Goal: Navigation & Orientation: Find specific page/section

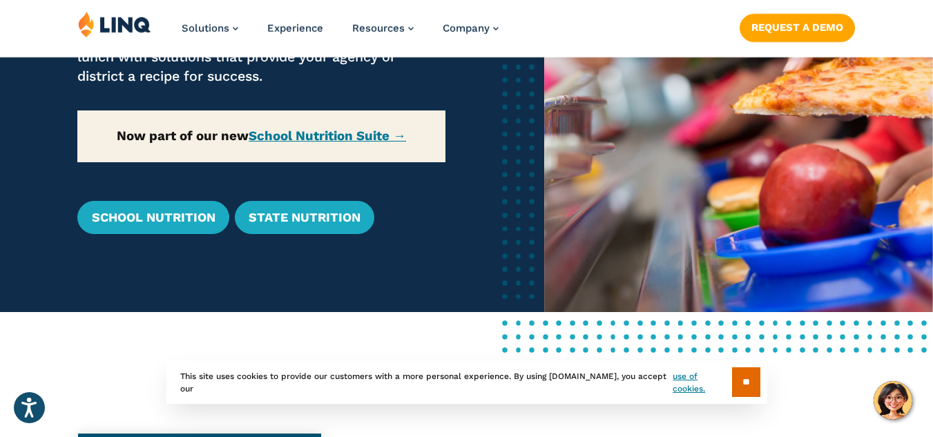
scroll to position [213, 0]
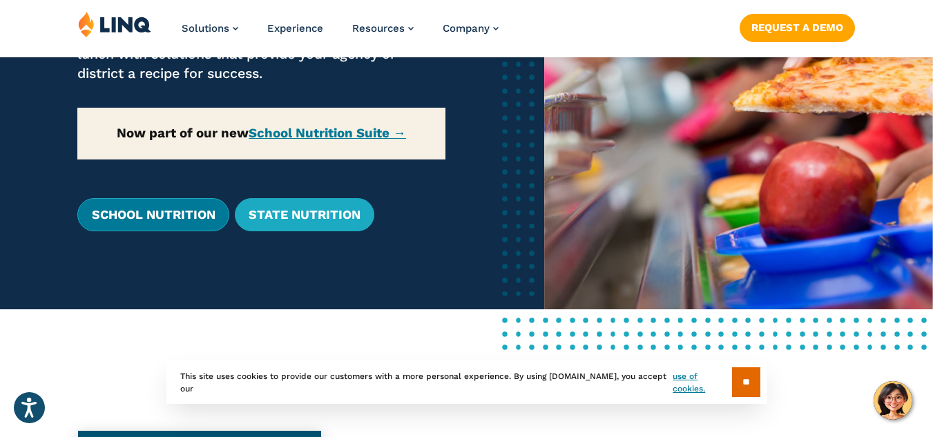
click at [193, 217] on link "School Nutrition" at bounding box center [152, 214] width 151 height 33
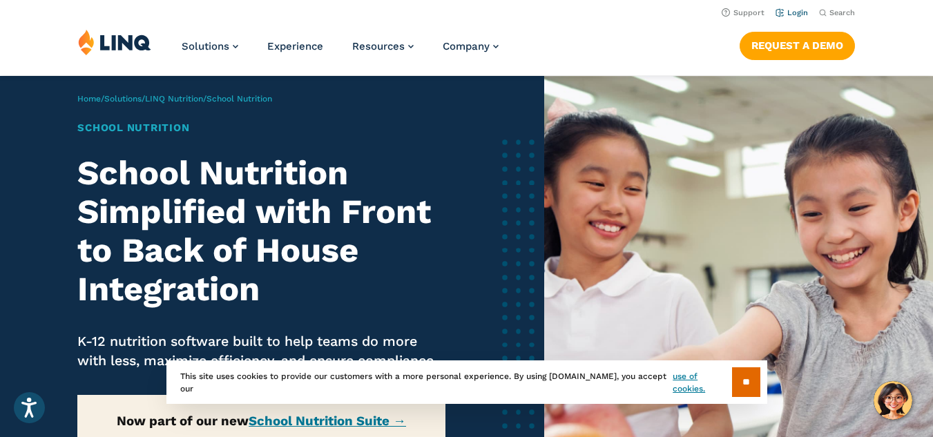
click at [793, 10] on link "Login" at bounding box center [792, 12] width 32 height 9
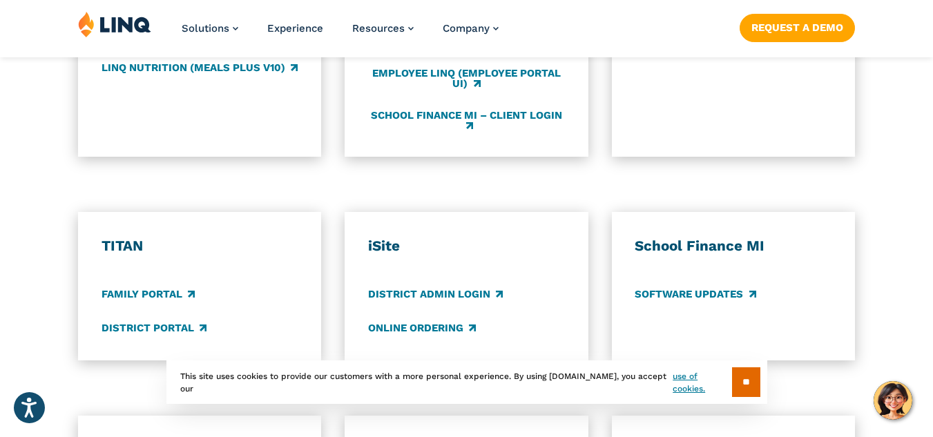
scroll to position [947, 0]
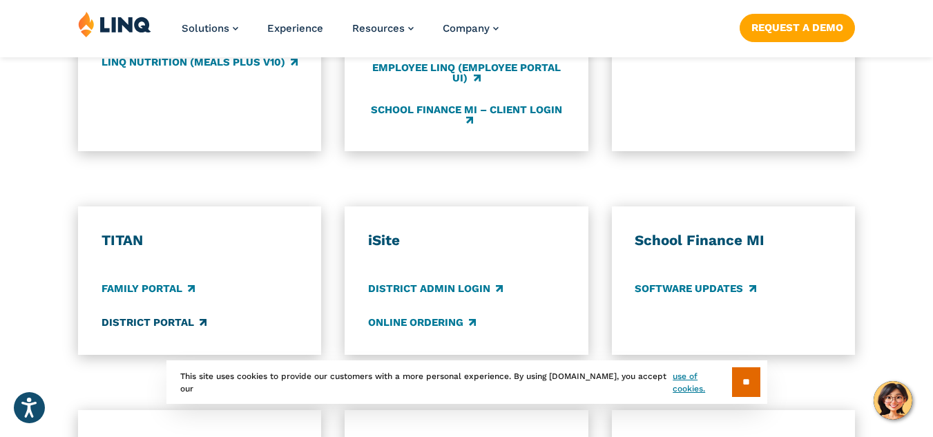
click at [128, 325] on link "District Portal" at bounding box center [154, 322] width 105 height 15
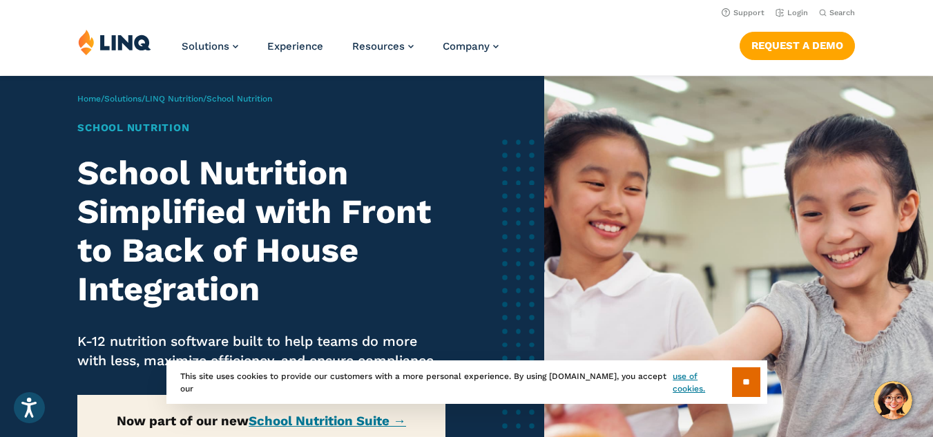
click at [176, 207] on h2 "School Nutrition Simplified with Front to Back of House Integration" at bounding box center [261, 231] width 368 height 155
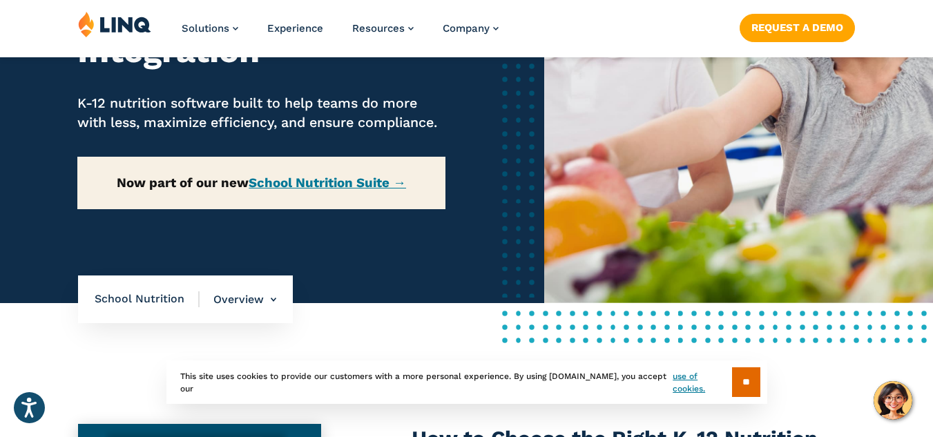
scroll to position [260, 0]
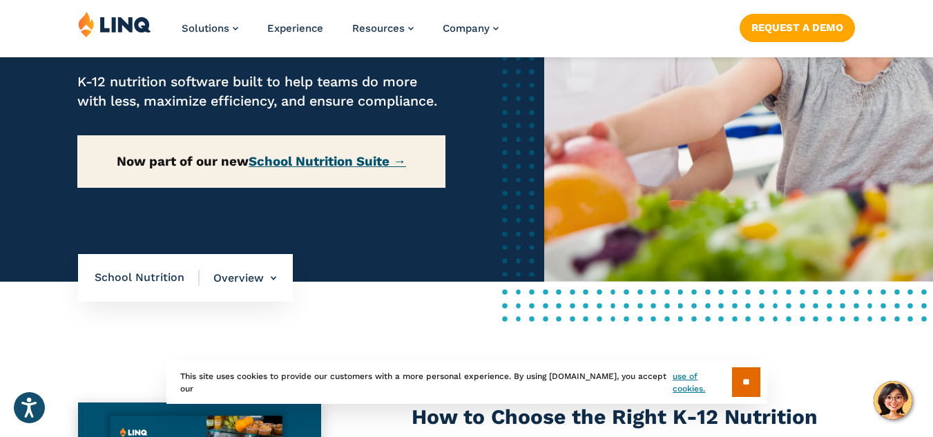
click at [284, 169] on link "School Nutrition Suite →" at bounding box center [328, 161] width 158 height 15
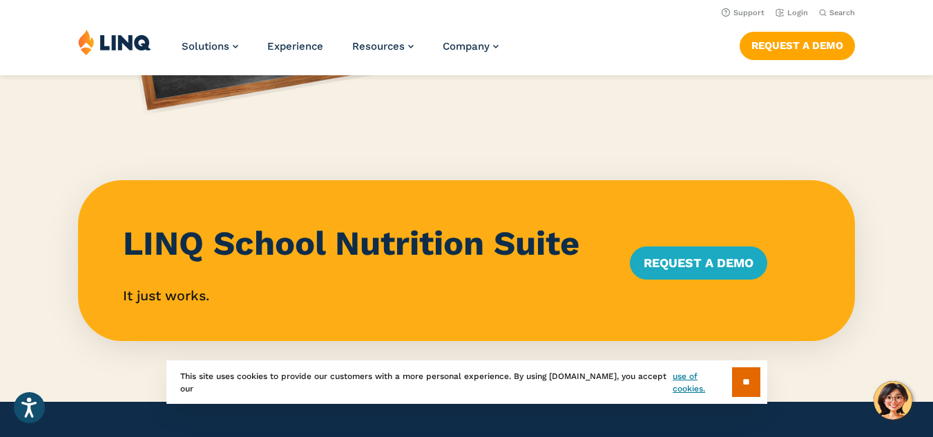
scroll to position [1197, 0]
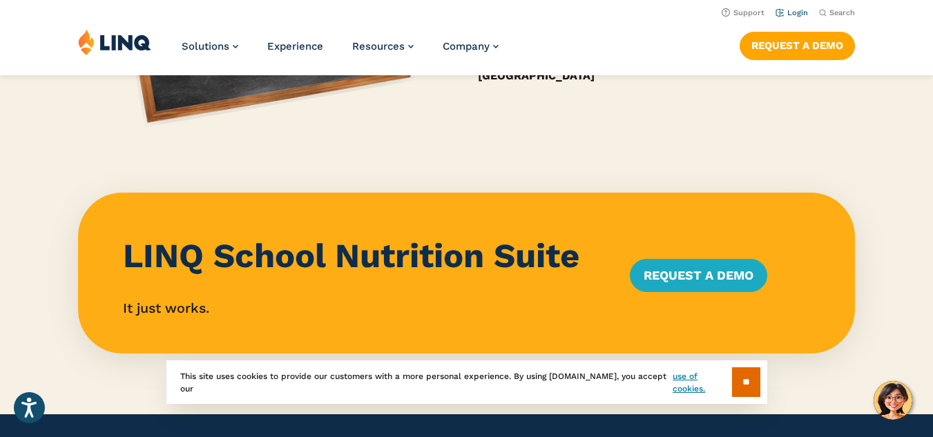
click at [788, 10] on link "Login" at bounding box center [792, 12] width 32 height 9
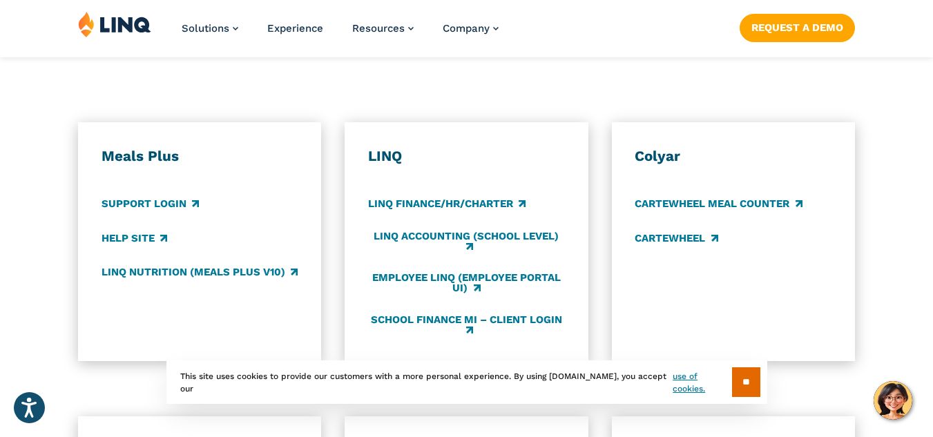
scroll to position [772, 0]
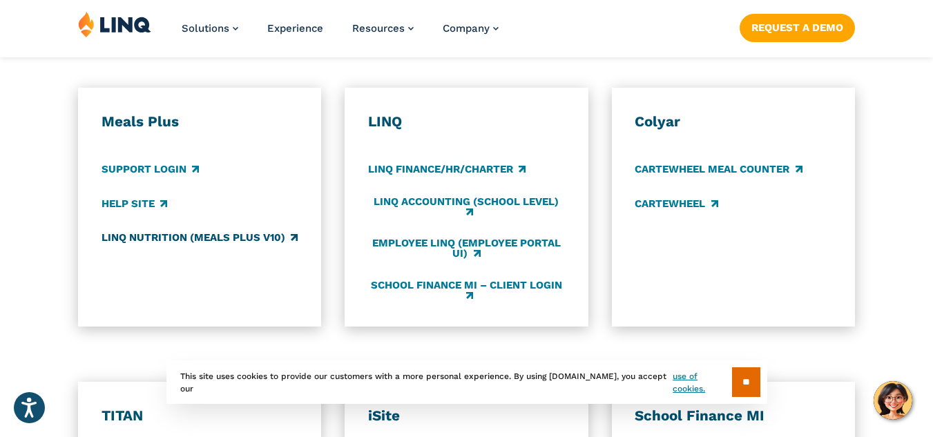
click at [259, 240] on link "LINQ Nutrition (Meals Plus v10)" at bounding box center [200, 237] width 196 height 15
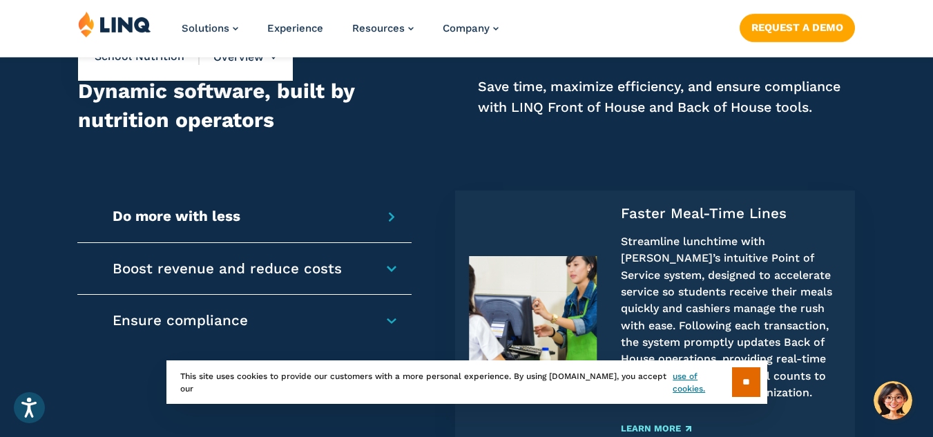
scroll to position [966, 0]
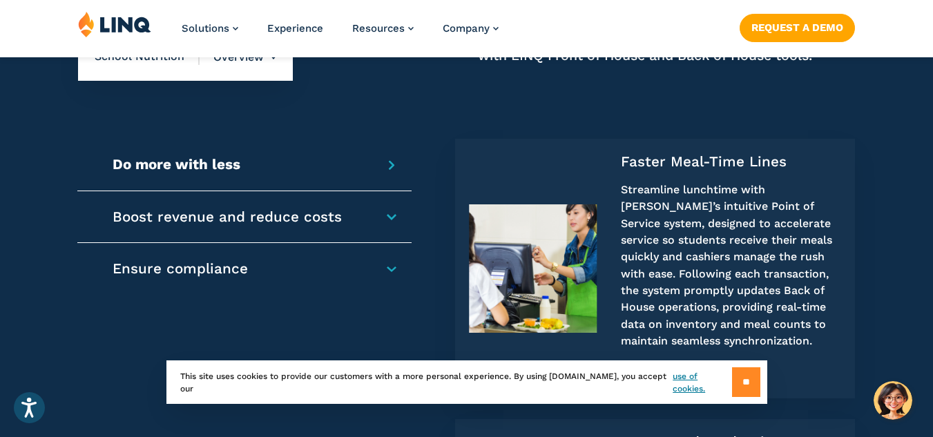
click at [742, 377] on input "**" at bounding box center [746, 383] width 28 height 30
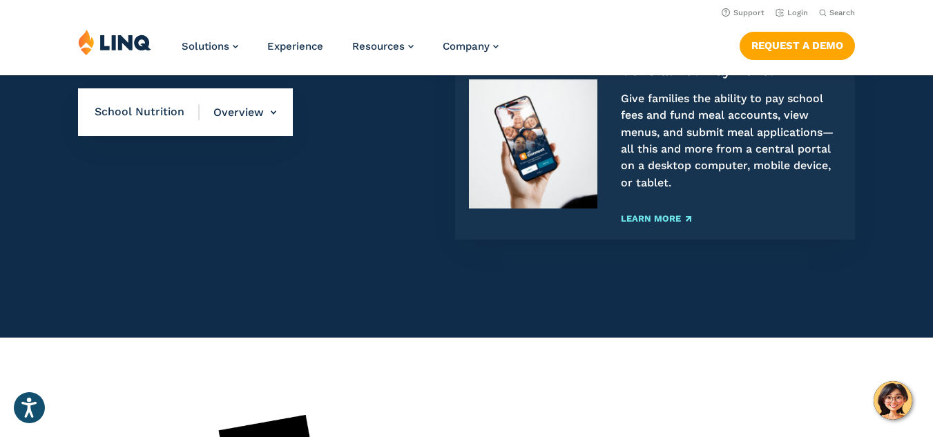
scroll to position [1867, 0]
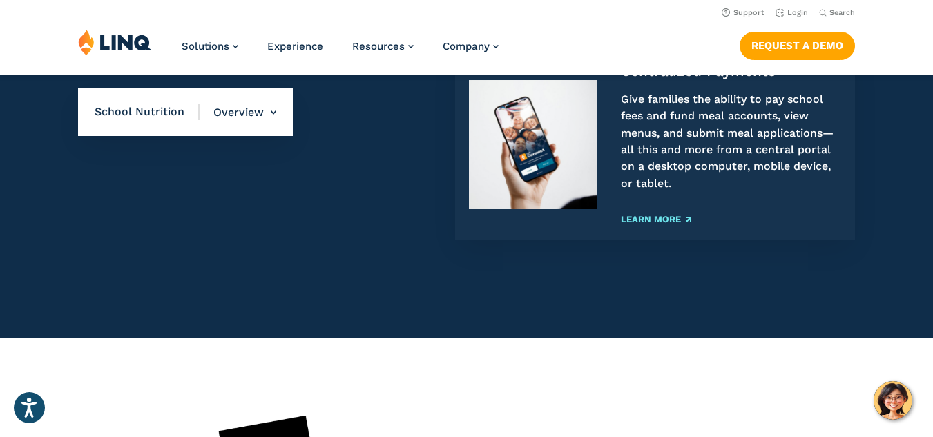
click at [152, 136] on nav "School Nutrition Overview Overview Front of House Back of House" at bounding box center [185, 112] width 215 height 48
click at [140, 121] on nav "School Nutrition Overview Overview Front of House Back of House" at bounding box center [185, 112] width 215 height 48
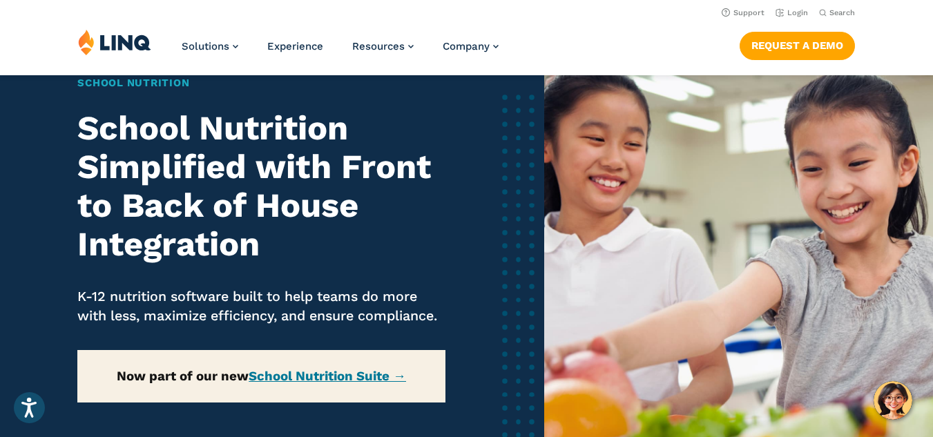
scroll to position [0, 0]
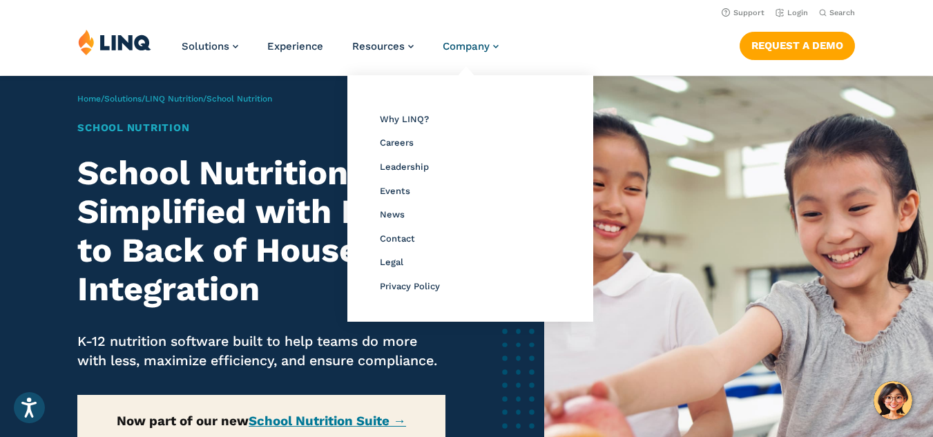
click at [496, 50] on link "Company" at bounding box center [471, 46] width 56 height 12
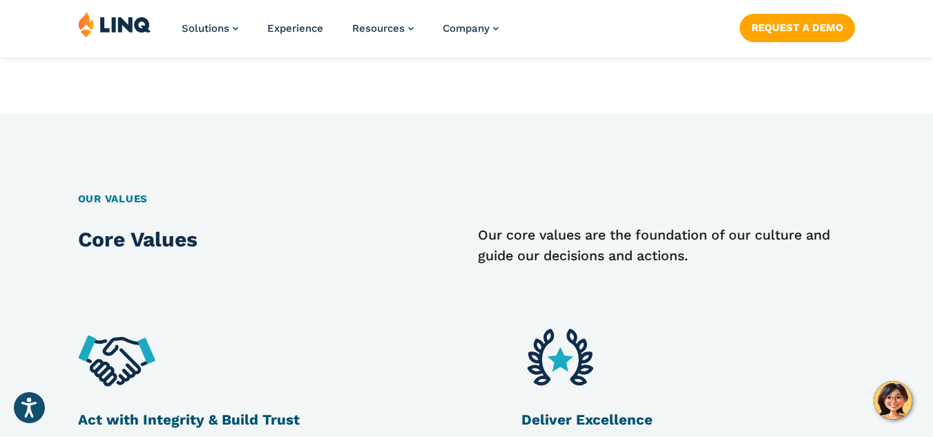
scroll to position [706, 0]
